Goal: Task Accomplishment & Management: Manage account settings

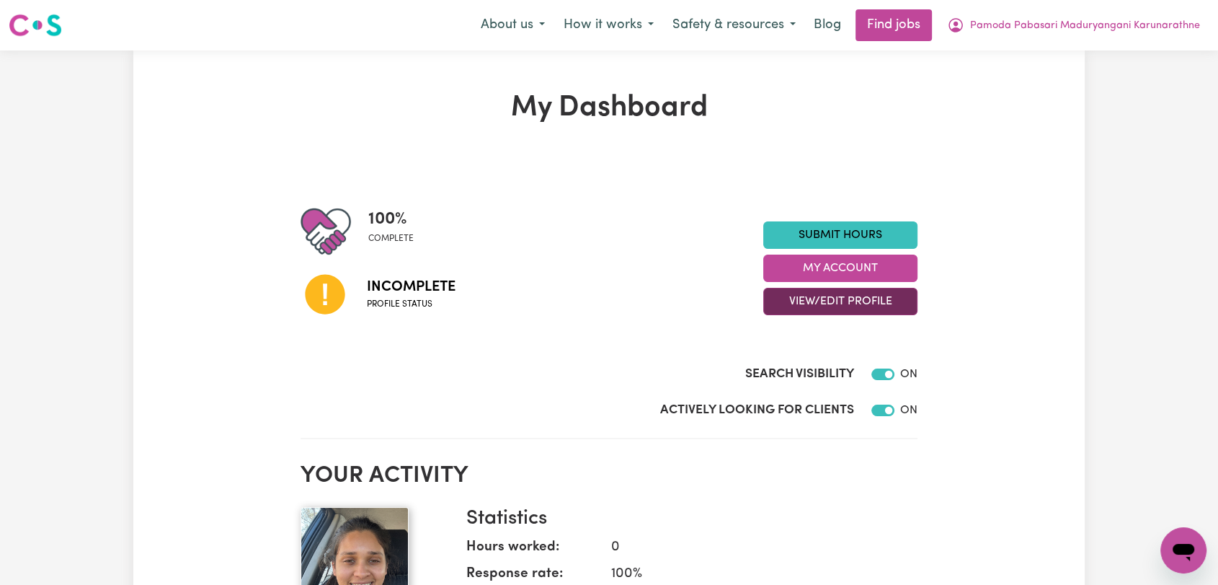
drag, startPoint x: 885, startPoint y: 299, endPoint x: 882, endPoint y: 306, distance: 7.8
click at [884, 298] on button "View/Edit Profile" at bounding box center [841, 301] width 154 height 27
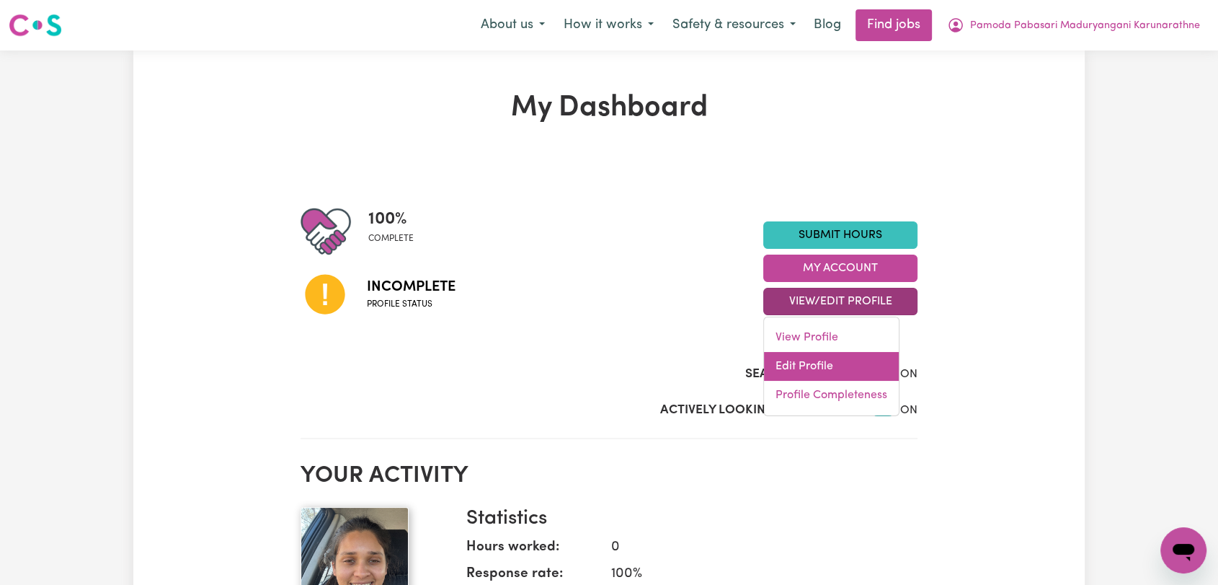
click at [857, 365] on link "Edit Profile" at bounding box center [831, 366] width 135 height 29
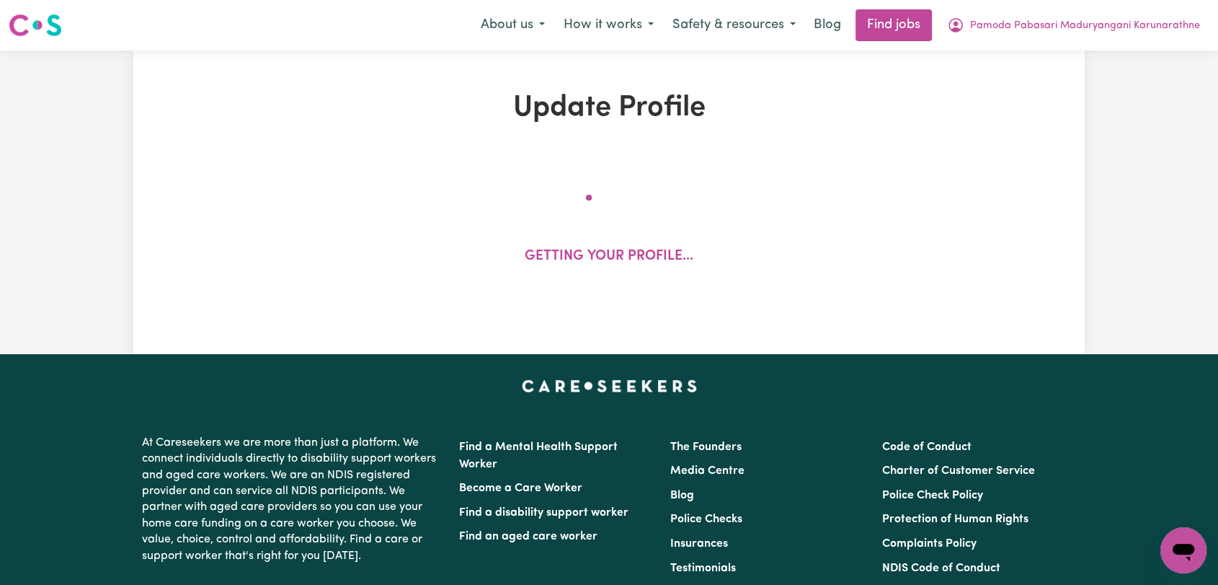
select select "[DEMOGRAPHIC_DATA]"
select select "Student Visa"
select select "Studying a healthcare related degree or qualification"
select select "40"
select select "55"
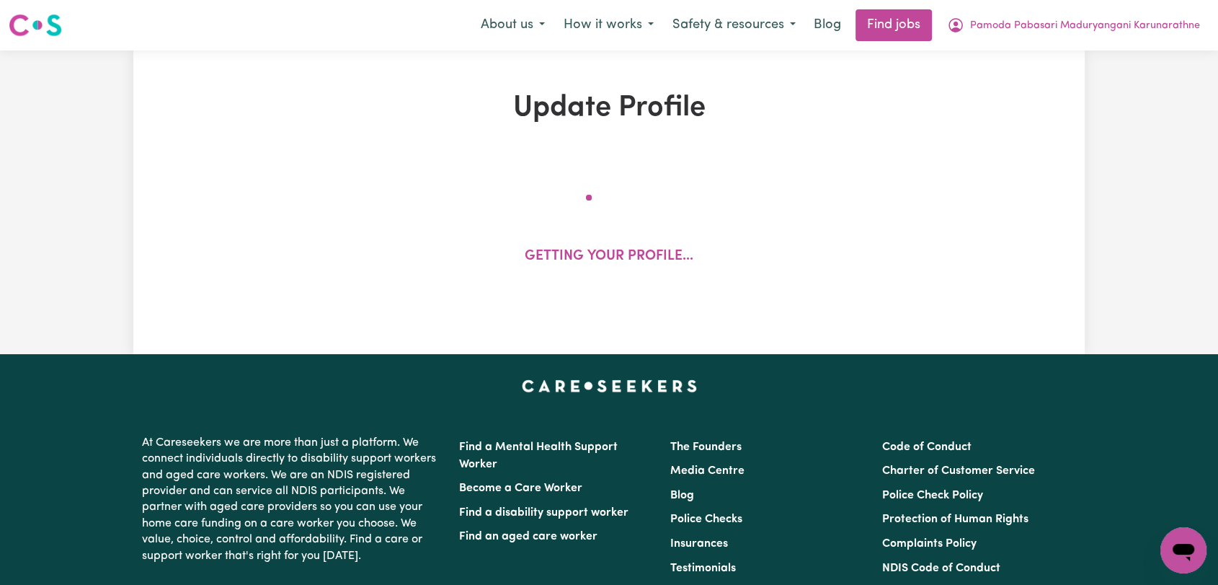
select select "70"
select select "95"
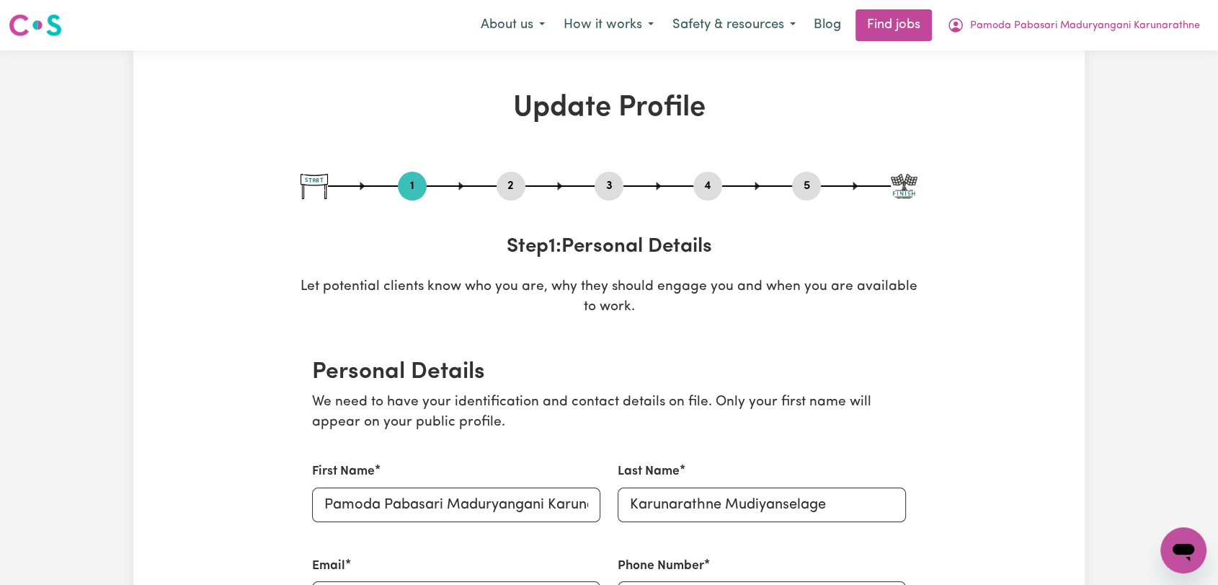
drag, startPoint x: 519, startPoint y: 185, endPoint x: 513, endPoint y: 192, distance: 9.2
click at [518, 185] on button "2" at bounding box center [511, 186] width 29 height 19
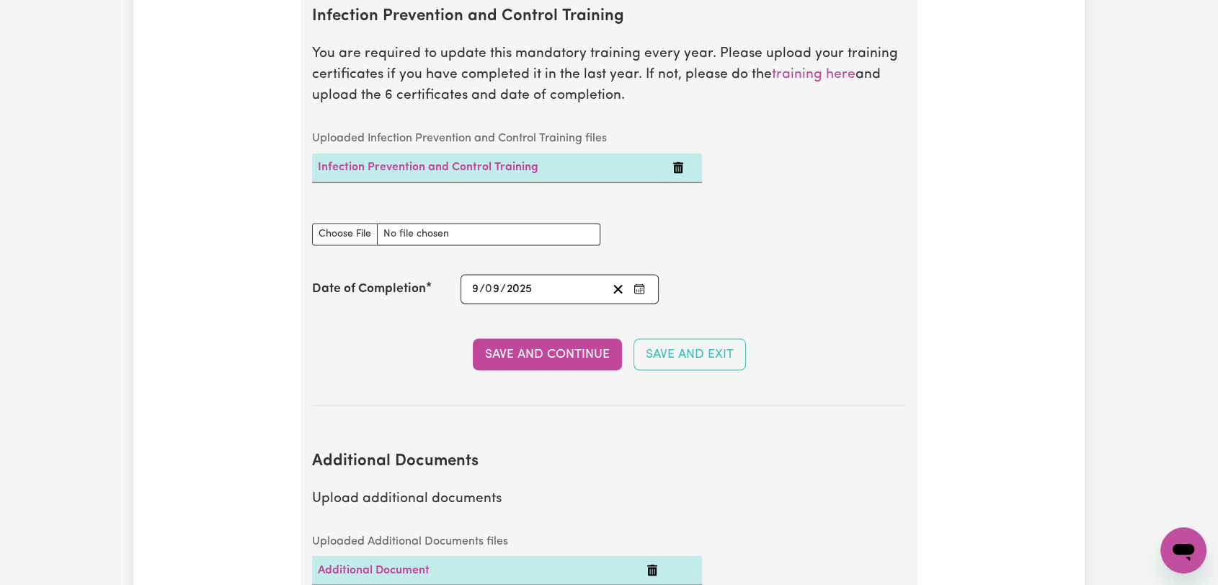
scroll to position [2483, 0]
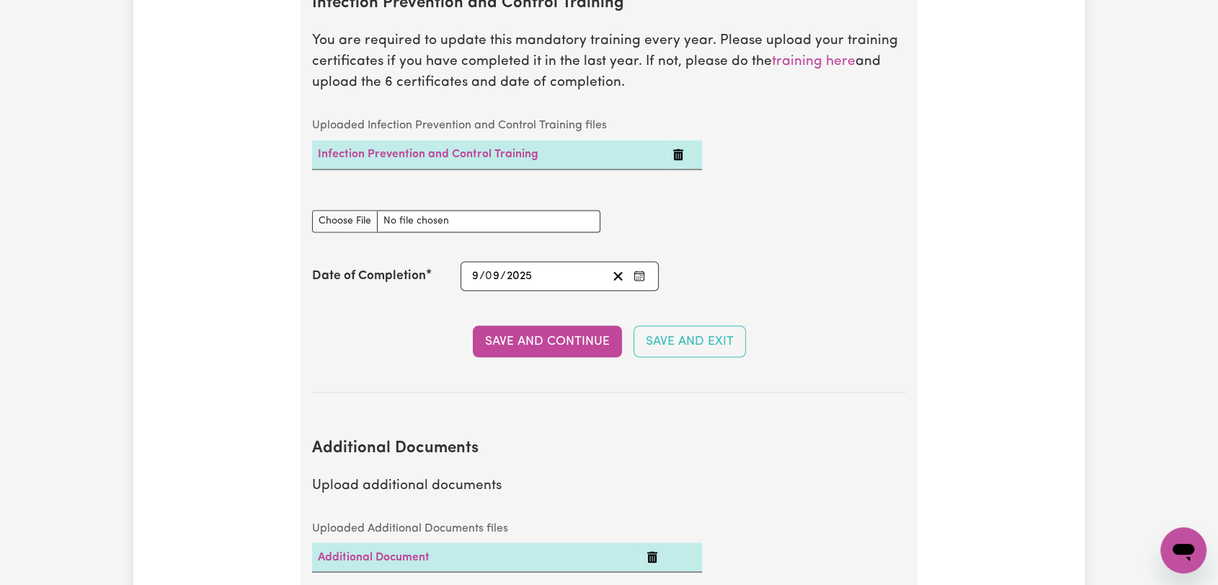
click at [674, 149] on icon "Delete Infection Prevention and Control Training" at bounding box center [679, 155] width 12 height 12
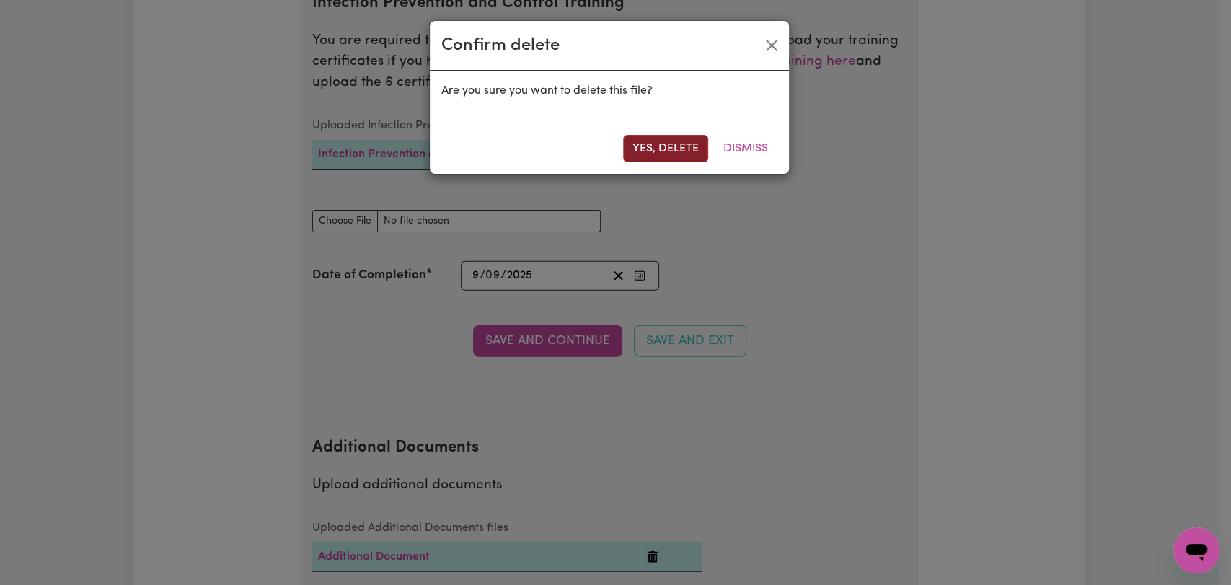
click at [675, 138] on button "Yes, delete" at bounding box center [665, 148] width 85 height 27
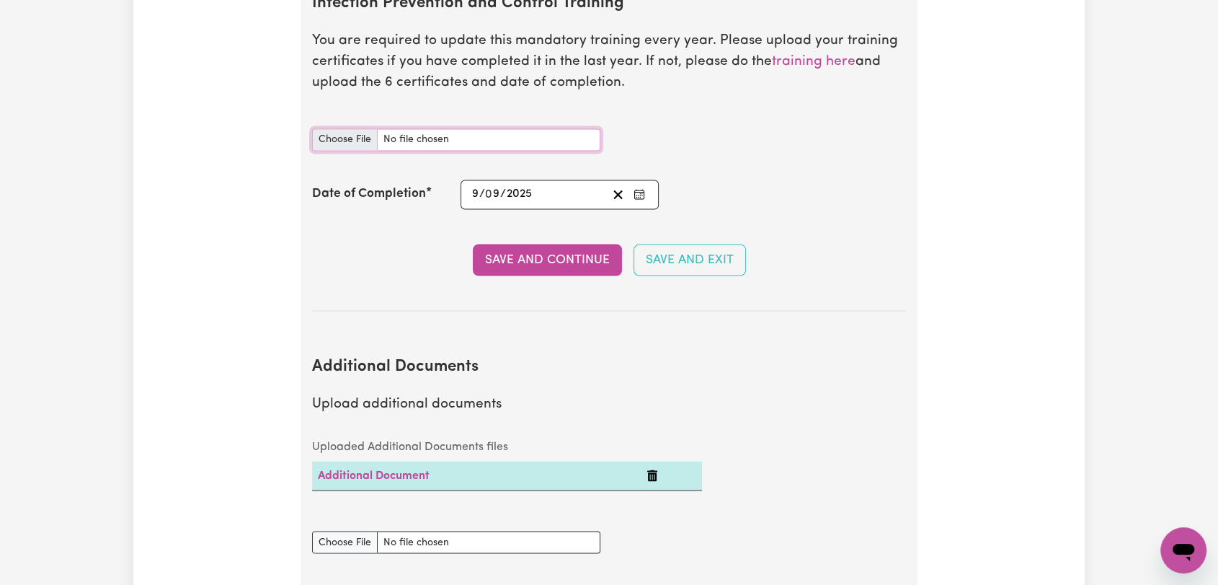
click at [343, 128] on input "Infection Prevention and Control Training document" at bounding box center [456, 139] width 288 height 22
type input "C:\fakepath\Pamoda Pabasari - IPC - CHAIN OF INFECTION - [DATE]--.pdf"
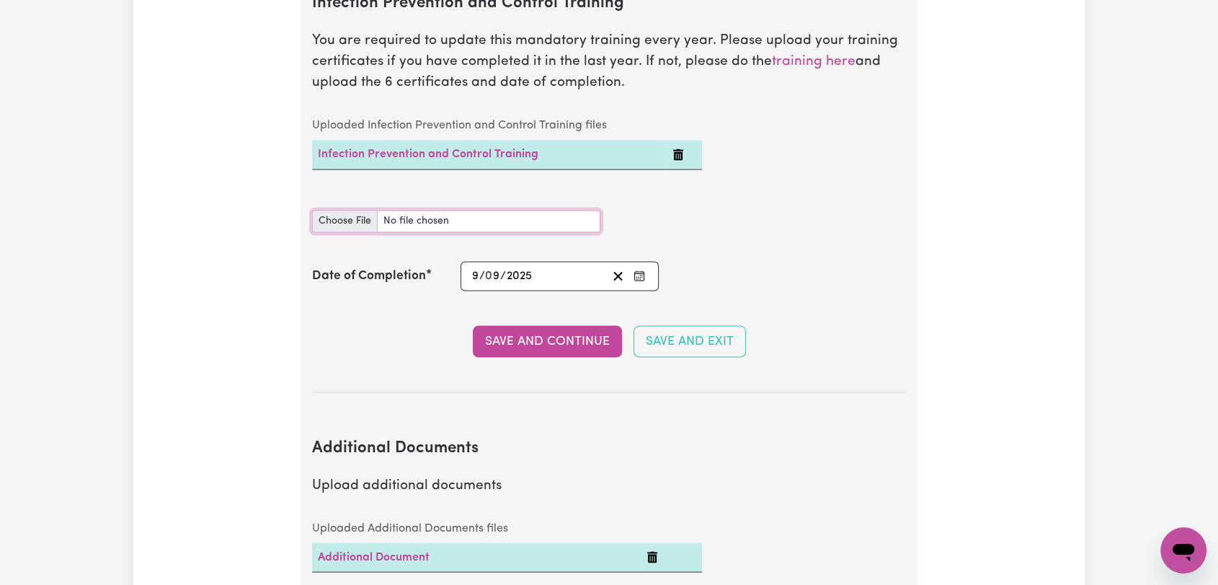
click at [344, 210] on input "Infection Prevention and Control Training document" at bounding box center [456, 221] width 288 height 22
type input "C:\fakepath\Pamoda Pabasari - IPC - CLEANING - [DATE]--.pdf"
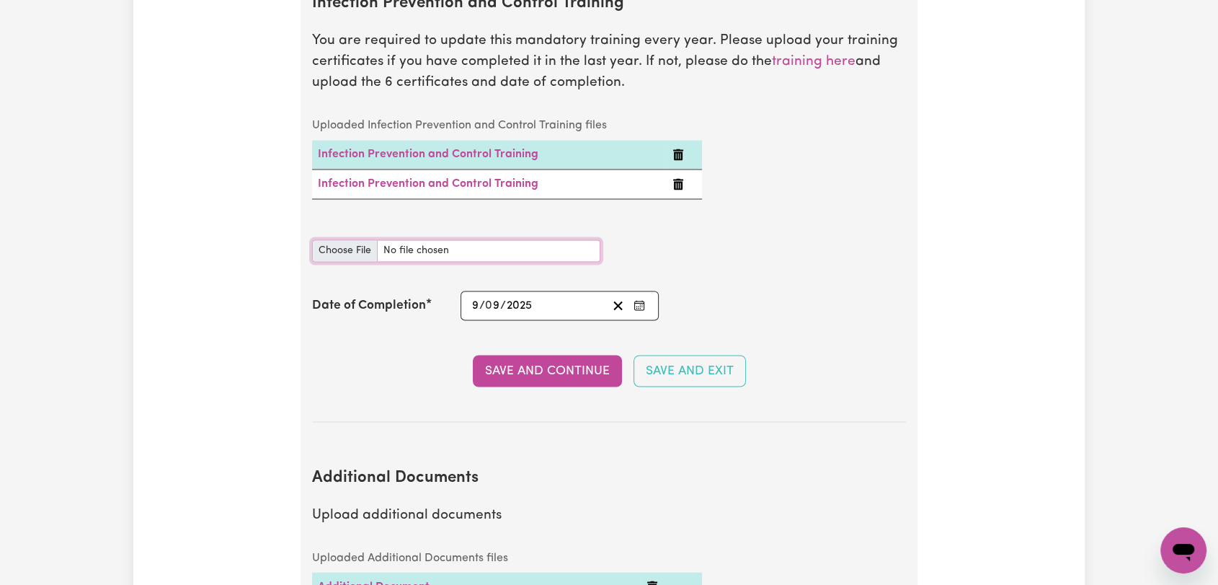
click at [350, 239] on input "Infection Prevention and Control Training document" at bounding box center [456, 250] width 288 height 22
type input "C:\fakepath\Pamoda Pabasari - IPC - HAND HYGIENE - [DATE]--.pdf"
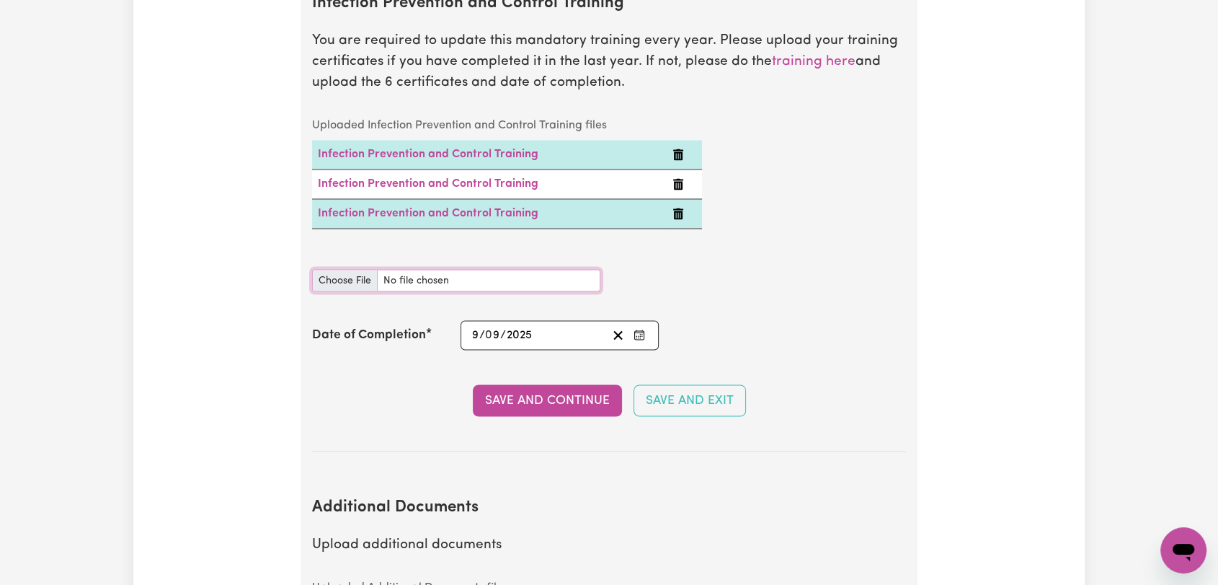
click at [341, 269] on input "Infection Prevention and Control Training document" at bounding box center [456, 280] width 288 height 22
type input "C:\fakepath\Pamoda Pabasari - IPC - OUTBREAKS - [DATE]--.pdf"
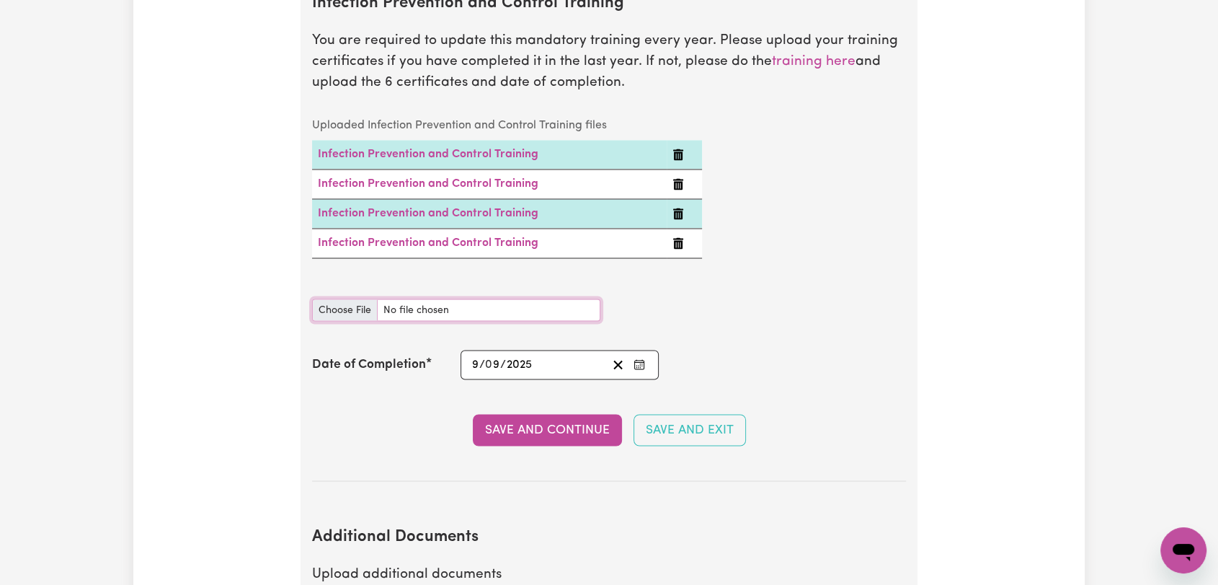
click at [348, 298] on input "Infection Prevention and Control Training document" at bounding box center [456, 309] width 288 height 22
type input "C:\fakepath\Pamoda Pabasari - IPC - PPE- [DATE]--.pdf"
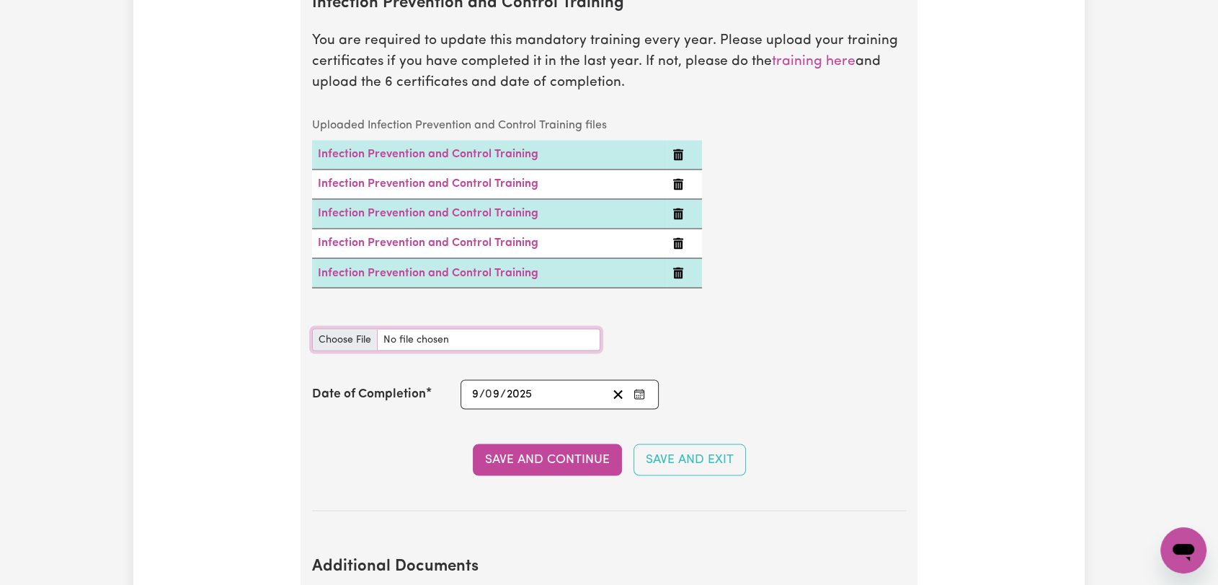
click at [339, 328] on input "Infection Prevention and Control Training document" at bounding box center [456, 339] width 288 height 22
type input "C:\fakepath\Pamoda Pabasari - IPC - WASTE MANAGEMENT - [DATE]--.pdf"
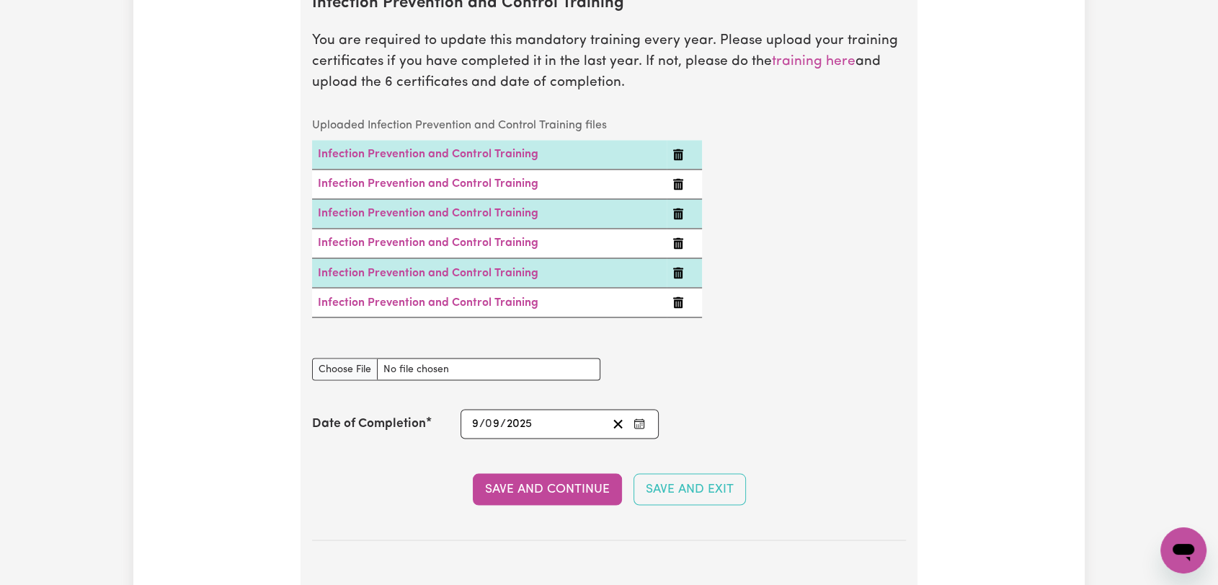
click at [645, 417] on icon "Enter the Date of Completion of your Infection Prevention and Control Training" at bounding box center [640, 423] width 12 height 12
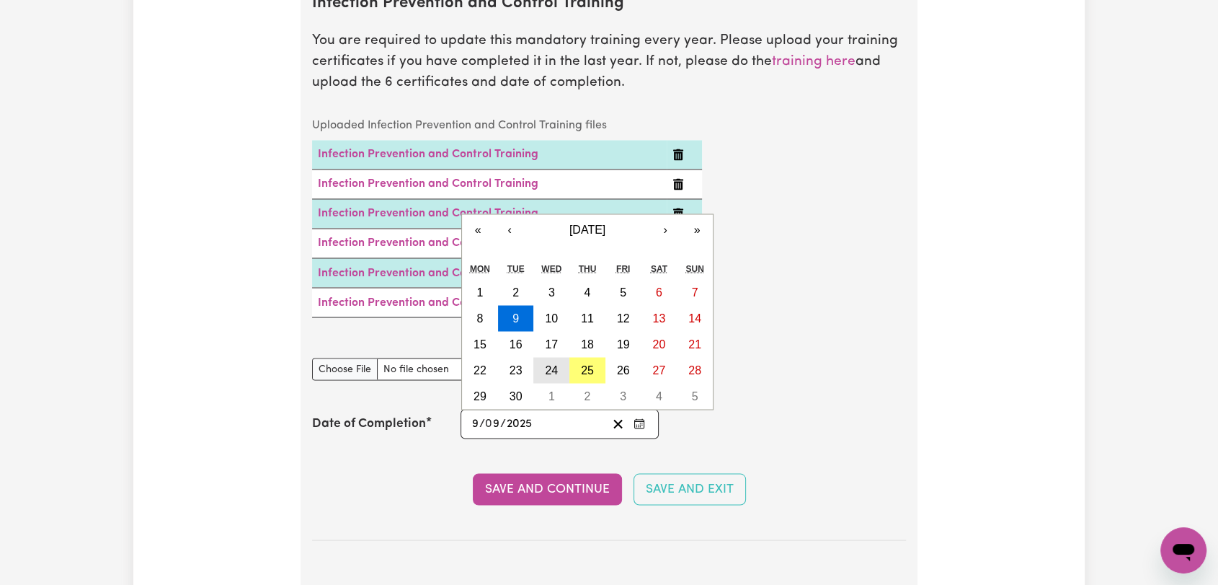
click at [554, 363] on abbr "24" at bounding box center [551, 369] width 13 height 12
type input "[DATE]"
type input "24"
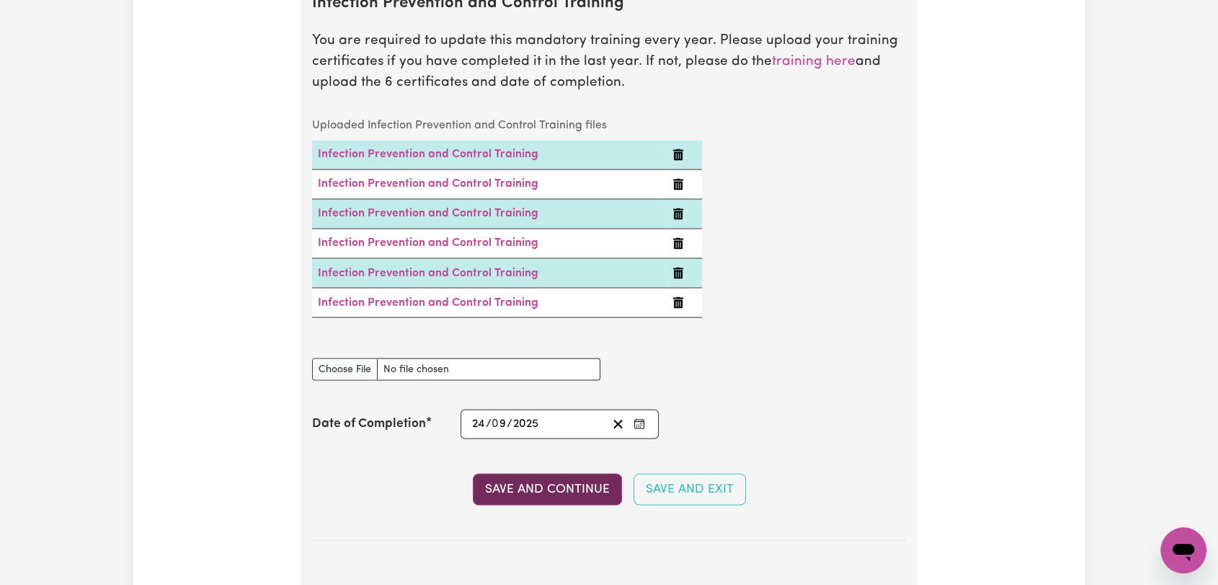
click at [557, 473] on button "Save and Continue" at bounding box center [547, 489] width 149 height 32
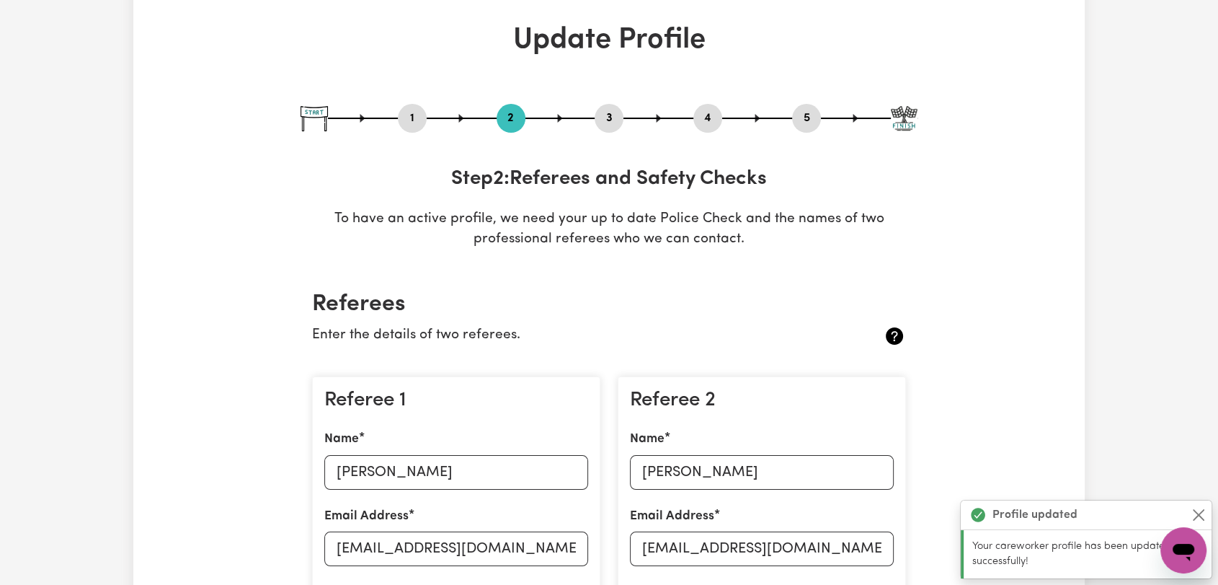
scroll to position [0, 0]
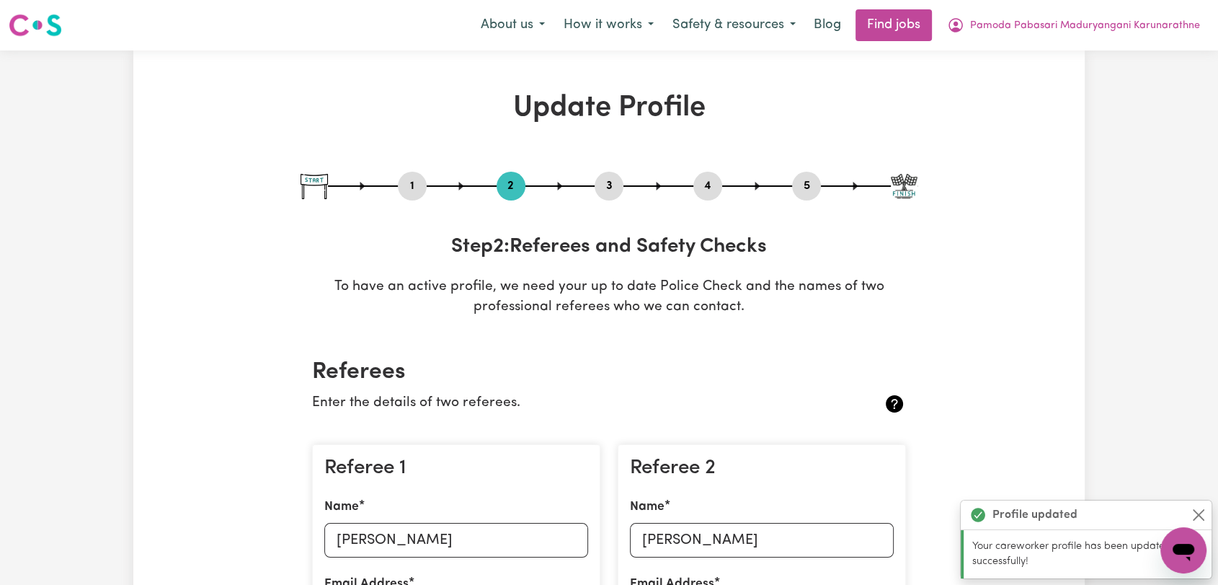
click at [619, 186] on button "3" at bounding box center [609, 186] width 29 height 19
select select "2024"
select select "2025"
select select "Certificate III (Individual Support)"
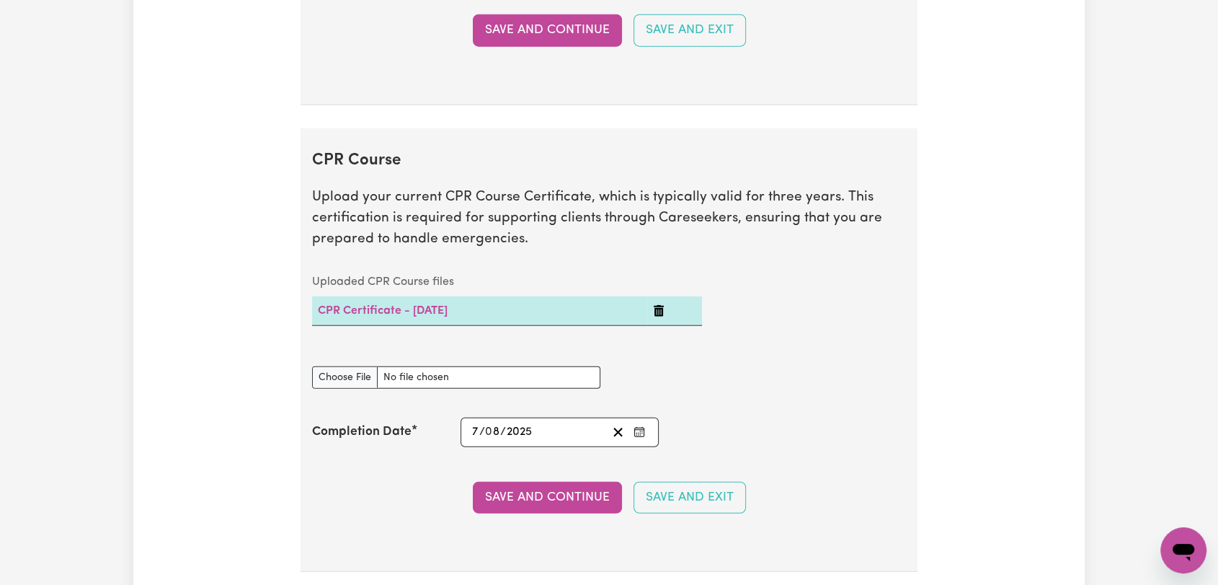
scroll to position [3284, 0]
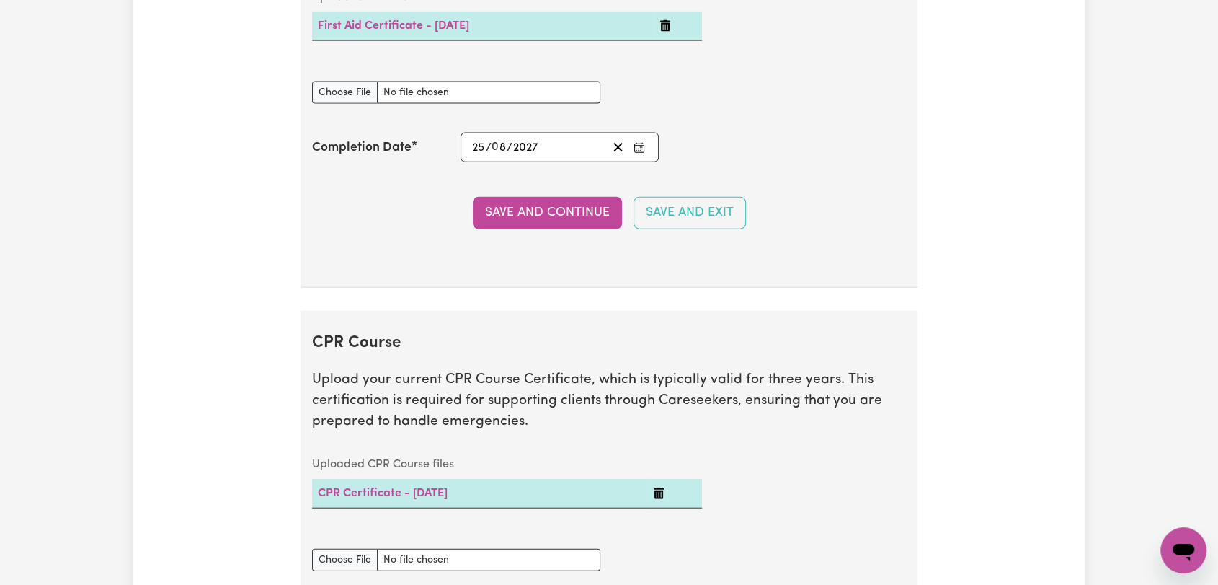
click at [637, 146] on icon "Enter the Completion Date of your First Aid Course" at bounding box center [638, 146] width 9 height 0
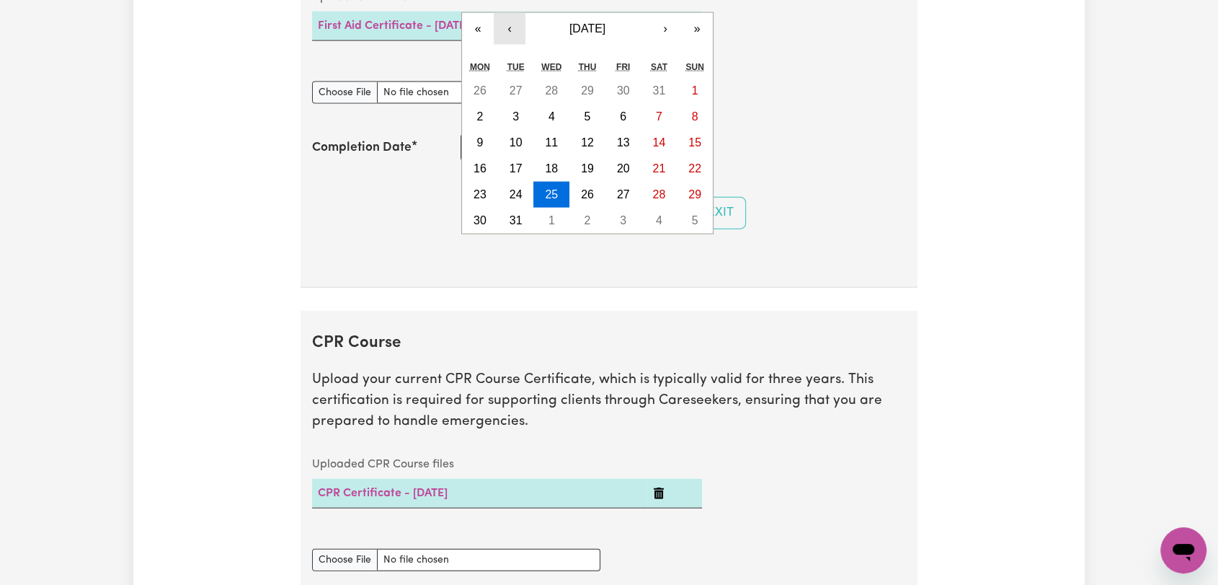
click at [504, 25] on button "‹" at bounding box center [510, 29] width 32 height 32
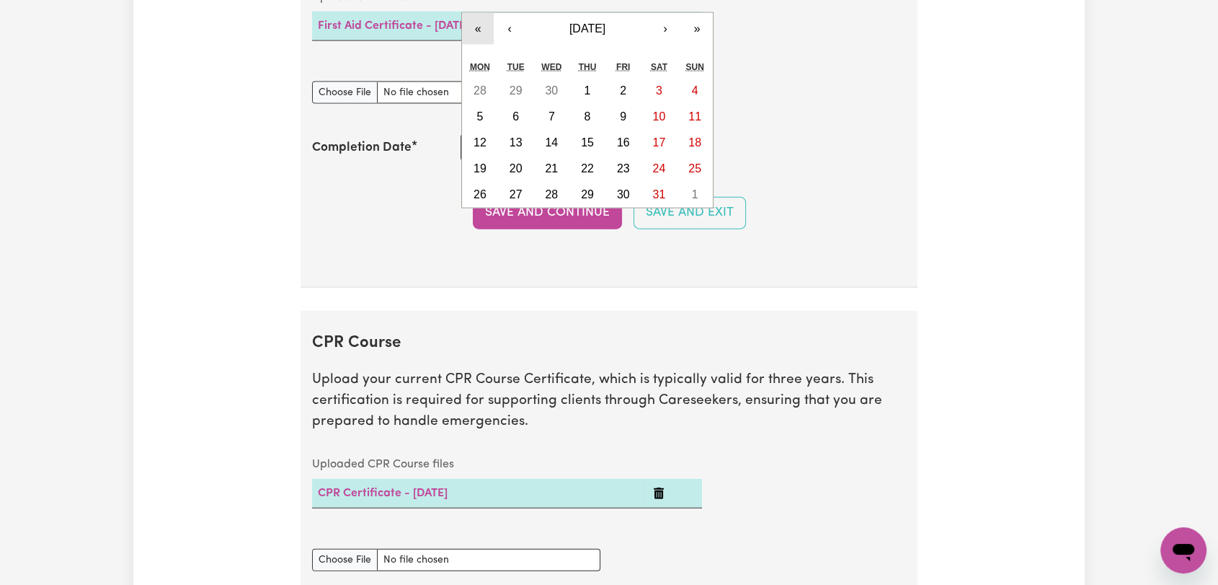
click at [475, 22] on button "«" at bounding box center [478, 29] width 32 height 32
click at [477, 22] on button "«" at bounding box center [478, 29] width 32 height 32
click at [479, 30] on button "«" at bounding box center [478, 29] width 32 height 32
click at [665, 19] on button "›" at bounding box center [666, 29] width 32 height 32
click at [485, 188] on abbr "26" at bounding box center [480, 194] width 13 height 12
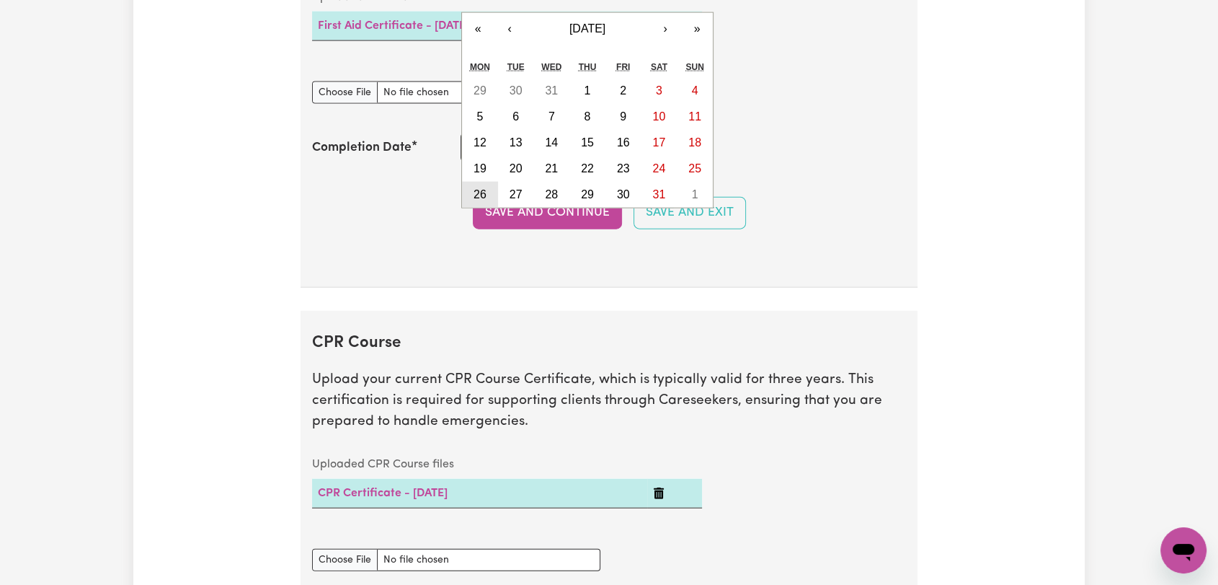
type input "[DATE]"
type input "26"
type input "2024"
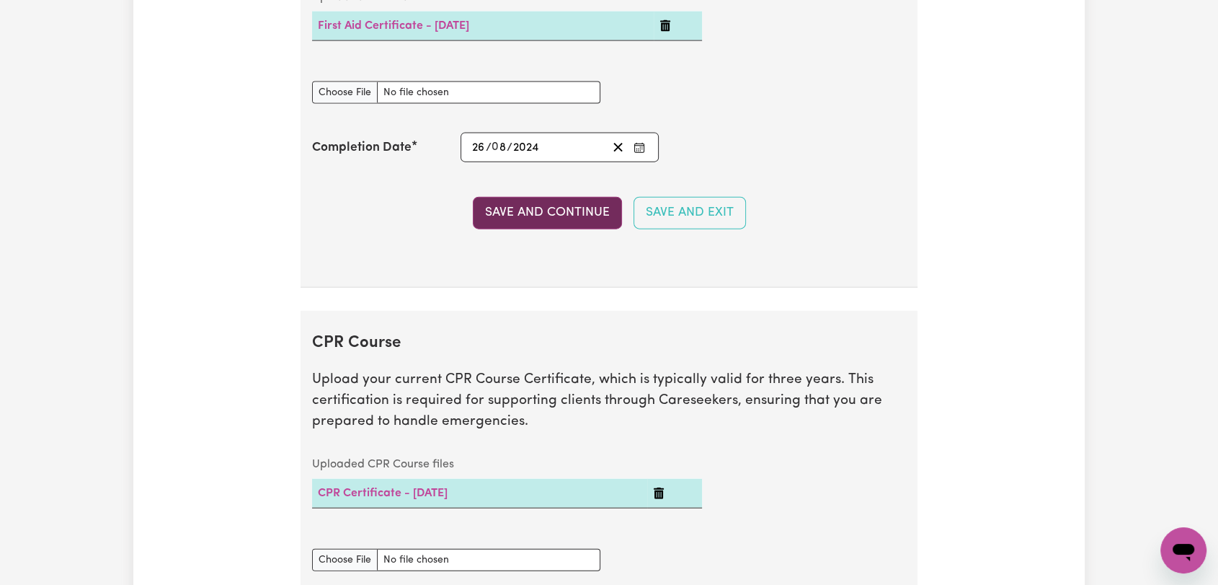
click at [536, 203] on button "Save and Continue" at bounding box center [547, 213] width 149 height 32
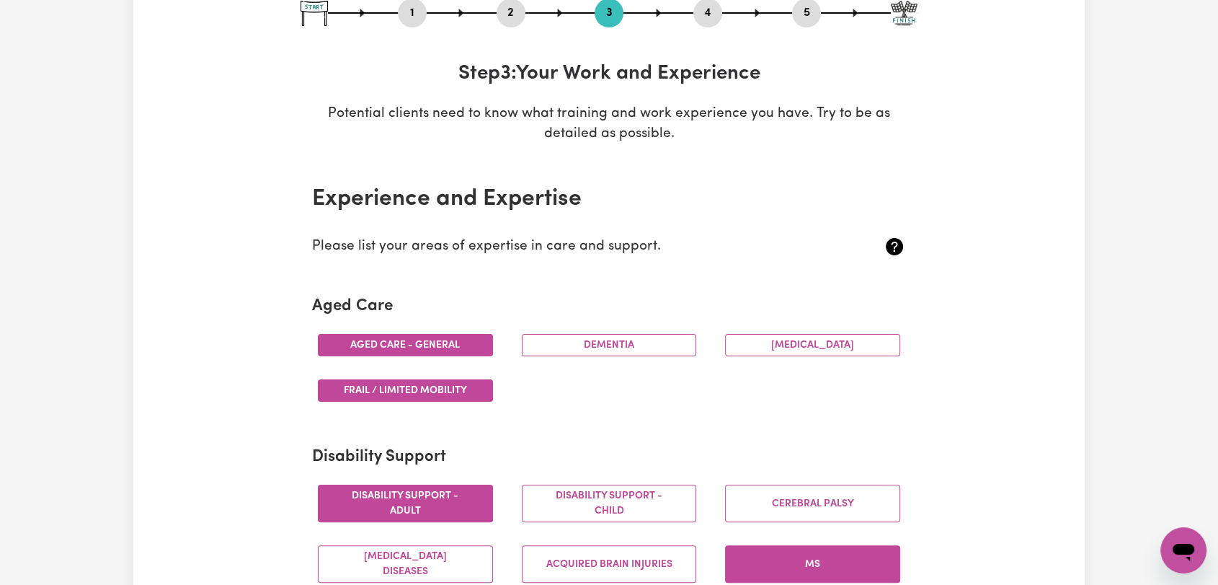
scroll to position [0, 0]
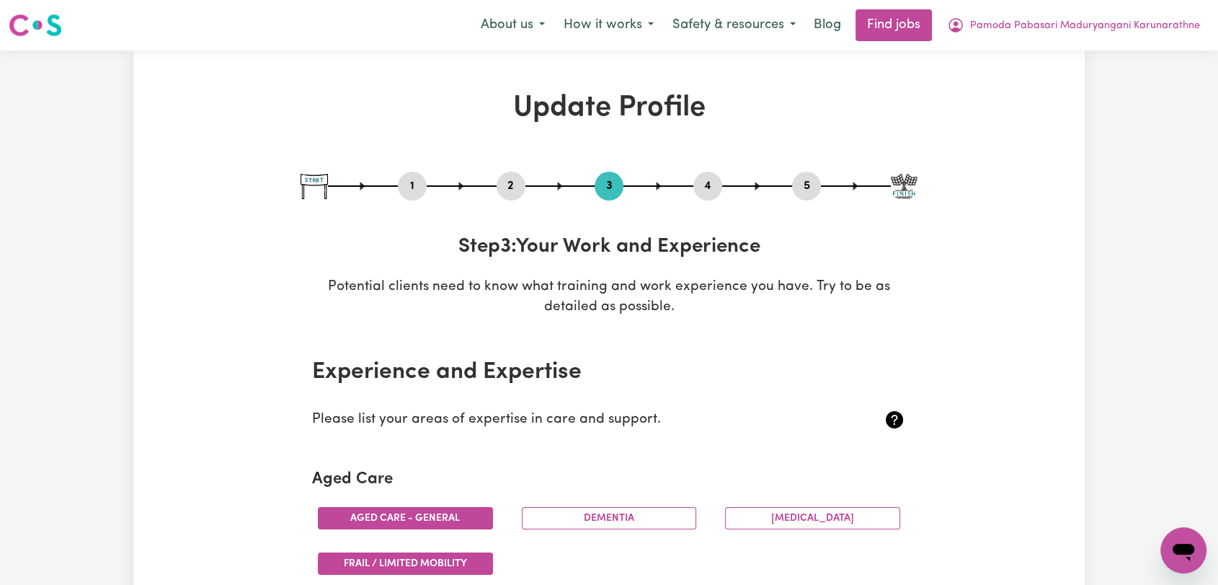
click at [707, 181] on button "4" at bounding box center [708, 186] width 29 height 19
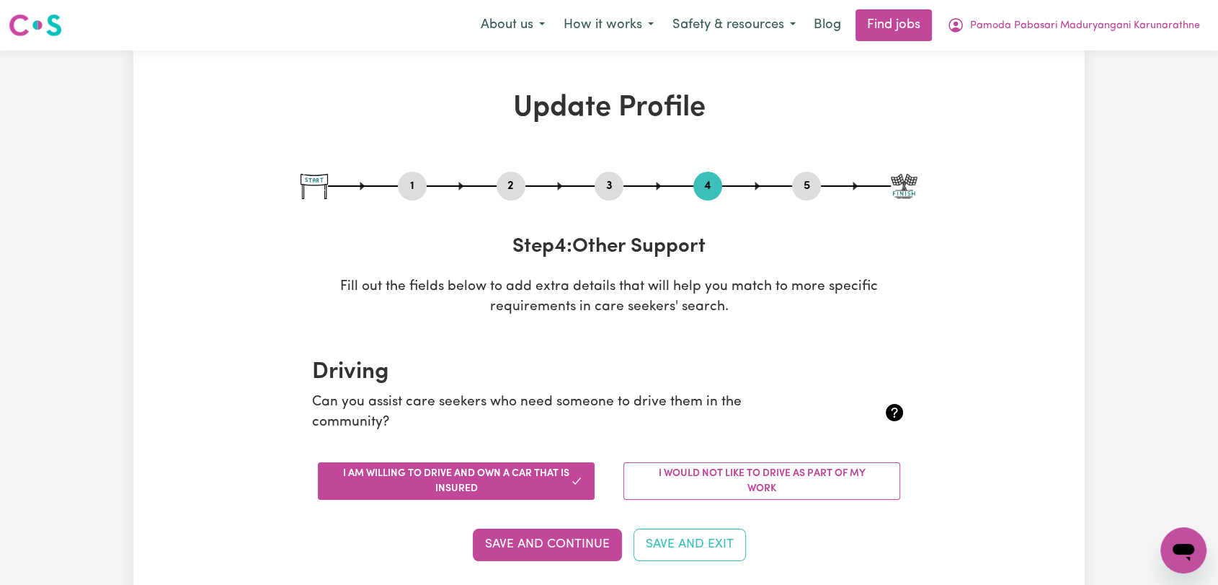
click at [606, 185] on button "3" at bounding box center [609, 186] width 29 height 19
select select "2024"
select select "2025"
select select "Certificate III (Individual Support)"
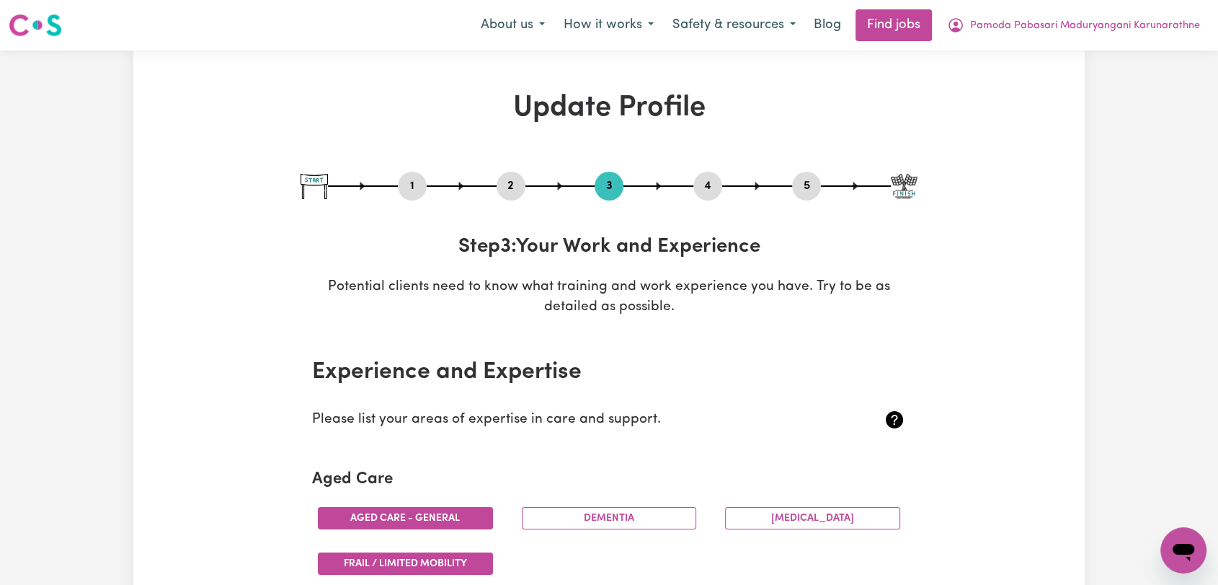
click at [706, 190] on button "4" at bounding box center [708, 186] width 29 height 19
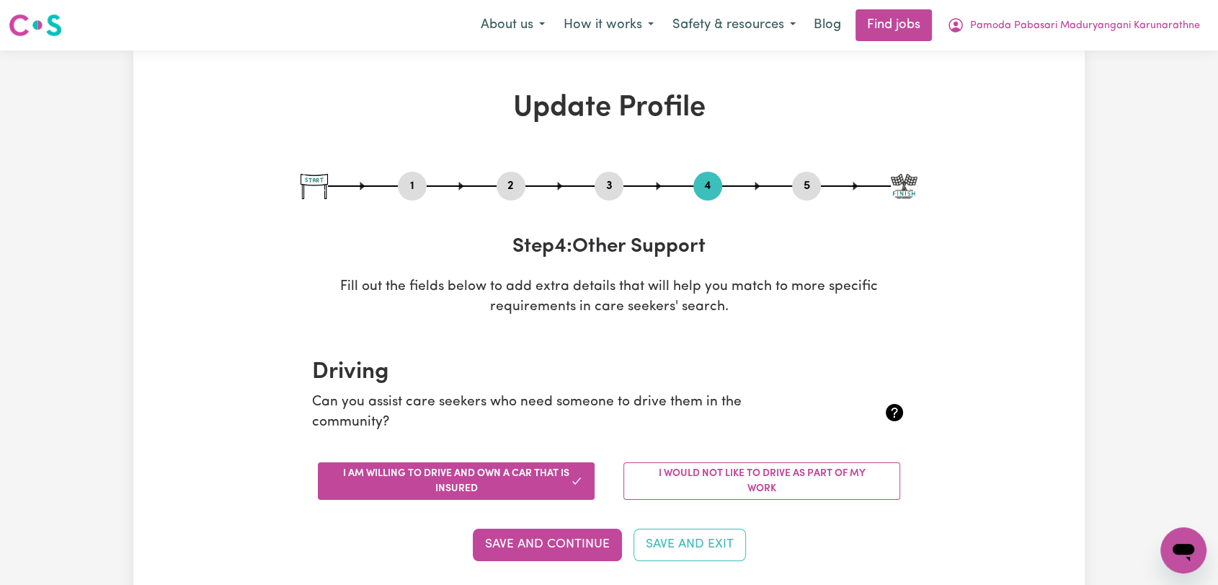
click at [813, 187] on button "5" at bounding box center [806, 186] width 29 height 19
select select "I am providing services through another platform"
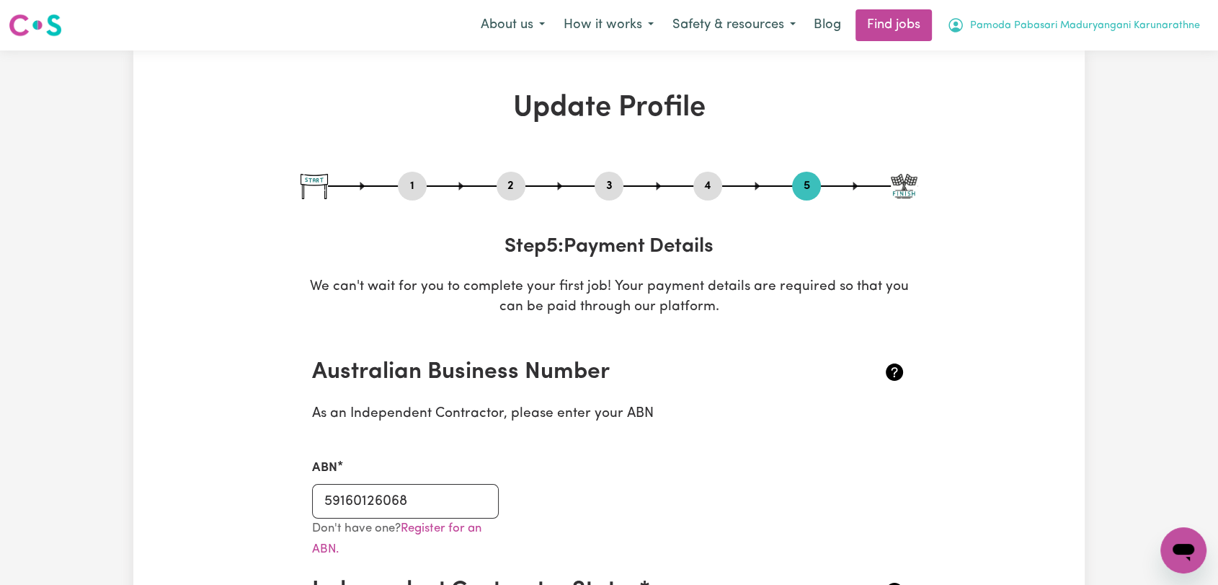
click at [1161, 13] on button "Pamoda Pabasari Maduryangani Karunarathne" at bounding box center [1074, 25] width 272 height 30
click at [1132, 109] on link "Logout" at bounding box center [1152, 110] width 114 height 27
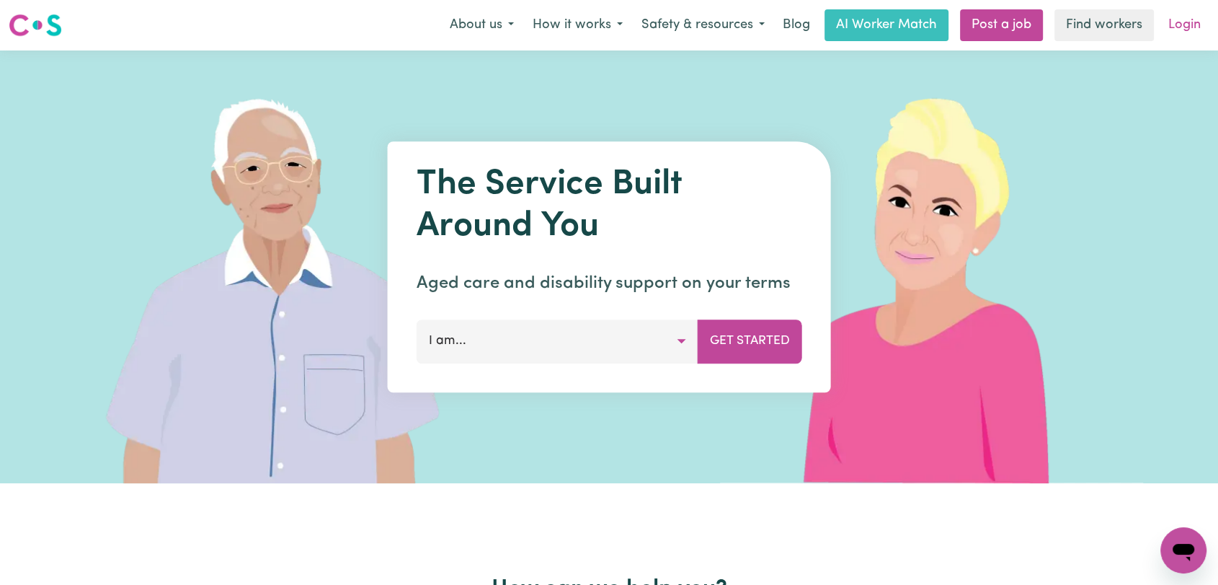
click at [1187, 25] on link "Login" at bounding box center [1185, 25] width 50 height 32
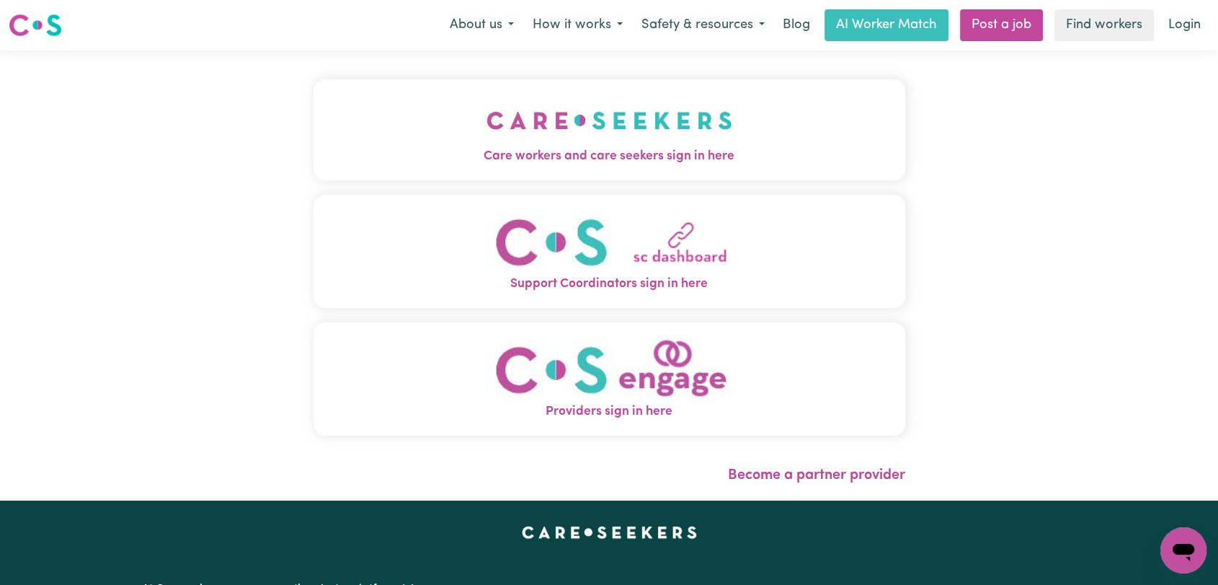
click at [694, 120] on button "Care workers and care seekers sign in here" at bounding box center [610, 129] width 592 height 101
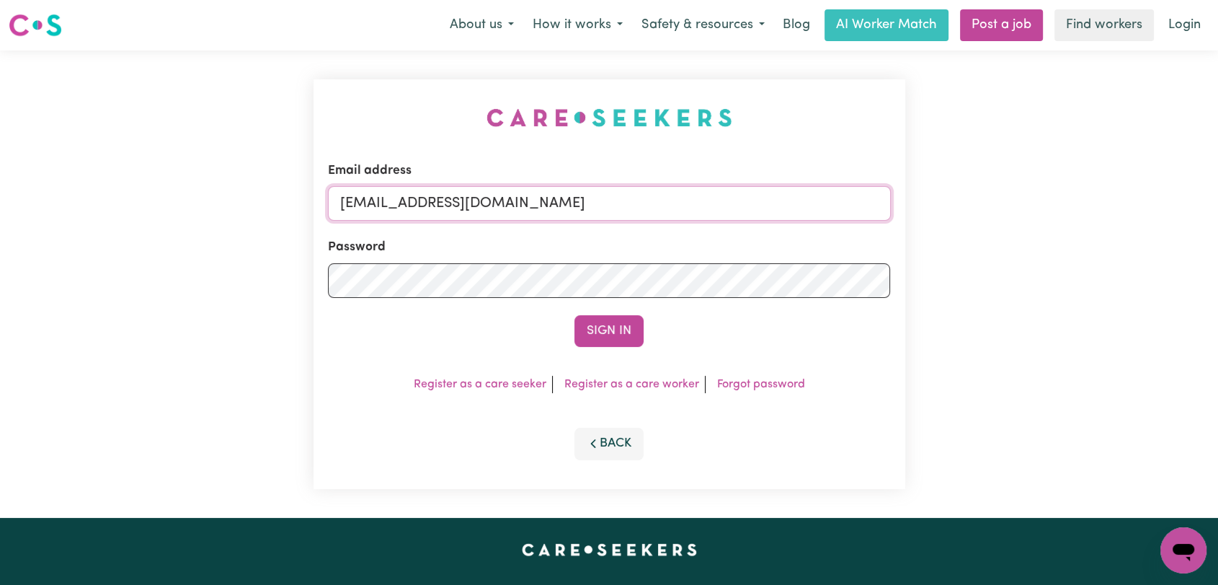
drag, startPoint x: 632, startPoint y: 206, endPoint x: 624, endPoint y: 220, distance: 15.8
click at [632, 207] on input "[EMAIL_ADDRESS][DOMAIN_NAME]" at bounding box center [609, 203] width 563 height 35
drag, startPoint x: 415, startPoint y: 195, endPoint x: 611, endPoint y: 200, distance: 196.9
click at [611, 200] on input "Superuser~[EMAIL_ADDRESS][DOMAIN_NAME]" at bounding box center [609, 203] width 563 height 35
type input "Superuser~[EMAIL_ADDRESS][DOMAIN_NAME]"
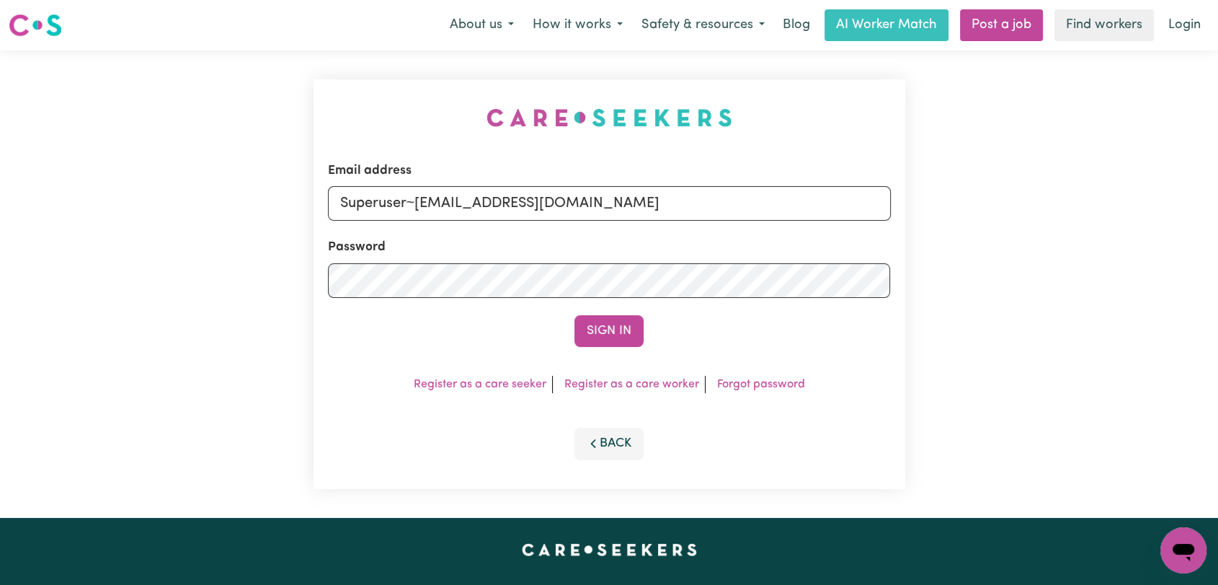
click at [599, 326] on button "Sign In" at bounding box center [609, 331] width 69 height 32
